Goal: Transaction & Acquisition: Purchase product/service

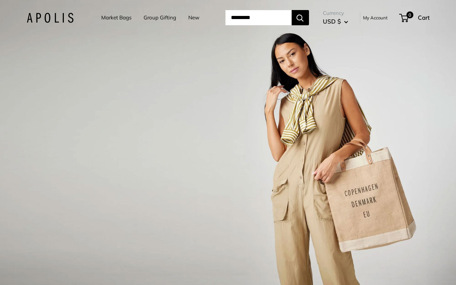
click at [174, 131] on div "1 / 3" at bounding box center [228, 142] width 456 height 285
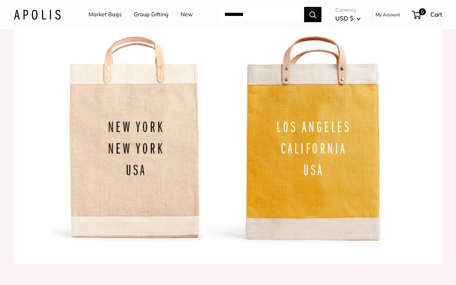
scroll to position [701, 0]
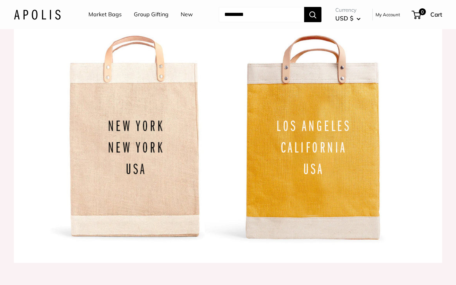
click at [263, 15] on input "Search..." at bounding box center [261, 14] width 85 height 15
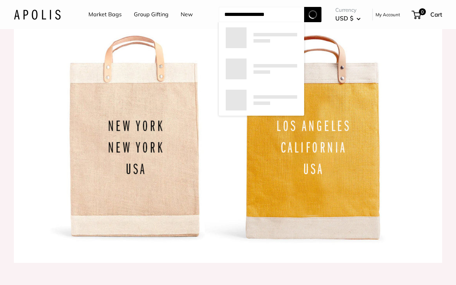
type input "**********"
click at [313, 14] on button "Search" at bounding box center [312, 14] width 17 height 15
click at [282, 57] on div at bounding box center [261, 68] width 85 height 31
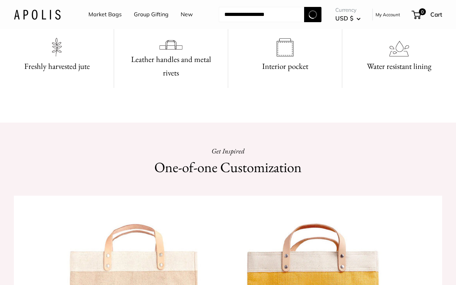
scroll to position [493, 0]
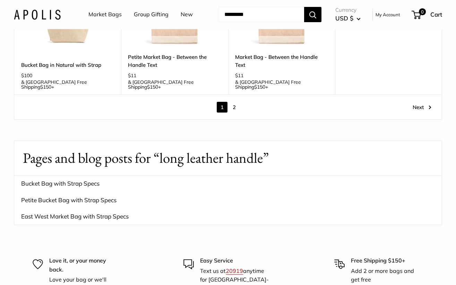
scroll to position [1030, 0]
click at [235, 267] on link "20919" at bounding box center [234, 270] width 17 height 7
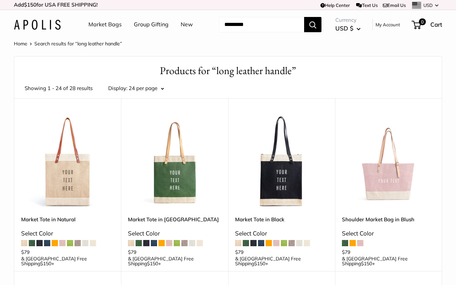
scroll to position [0, 0]
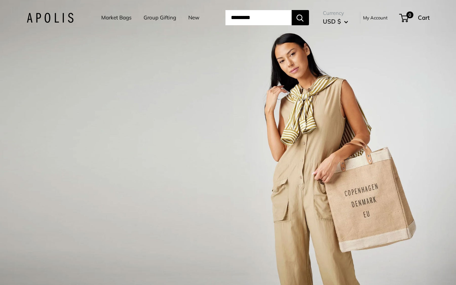
click at [111, 17] on link "Market Bags" at bounding box center [116, 18] width 30 height 10
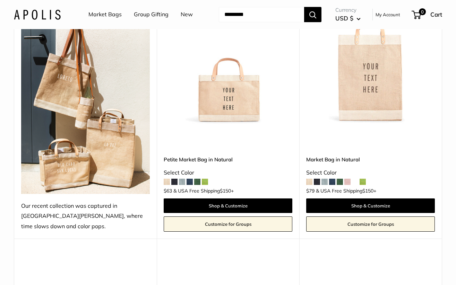
scroll to position [375, 0]
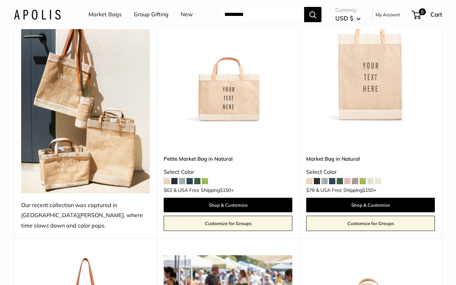
click at [196, 178] on span at bounding box center [197, 181] width 6 height 6
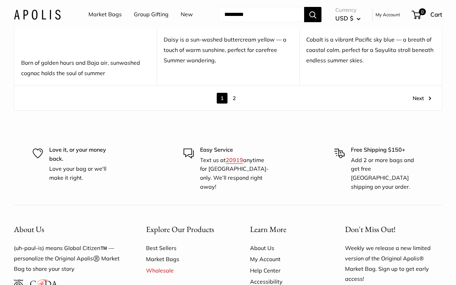
scroll to position [3796, 0]
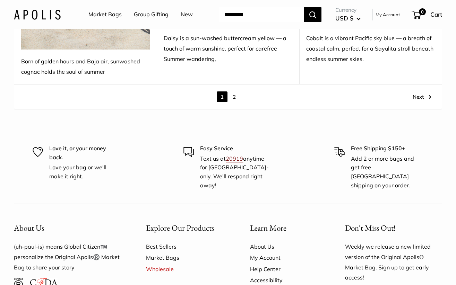
click at [233, 155] on link "20919" at bounding box center [234, 158] width 17 height 7
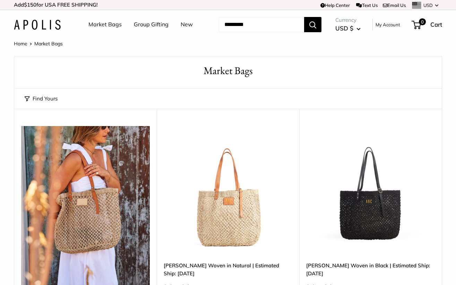
scroll to position [0, 0]
click at [384, 4] on icon at bounding box center [385, 5] width 5 height 5
